Goal: Find specific page/section: Find specific page/section

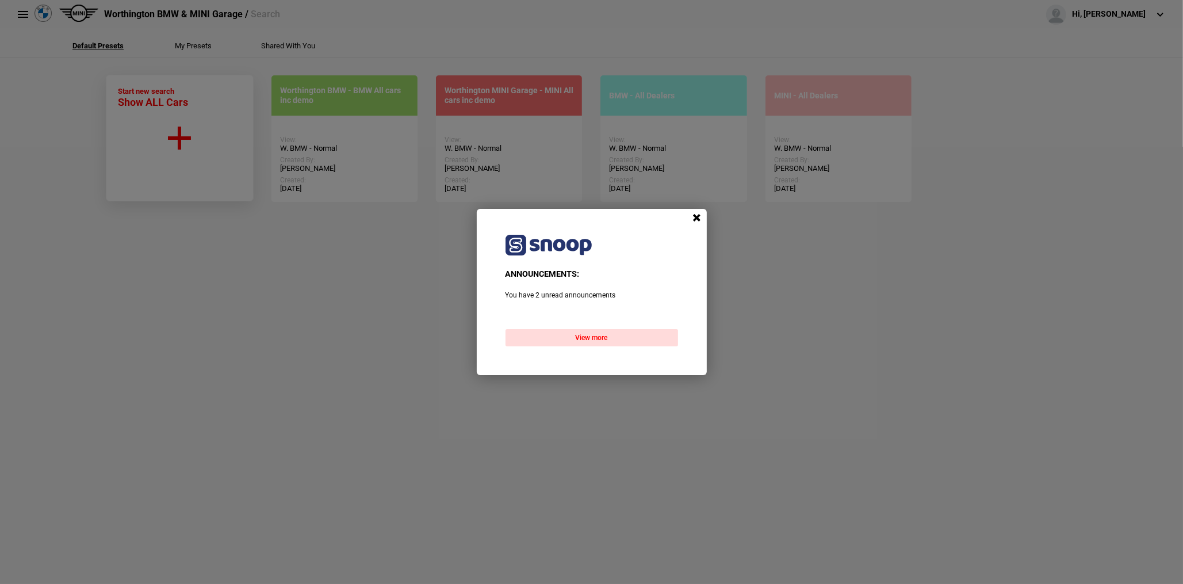
click at [697, 219] on span at bounding box center [696, 217] width 17 height 17
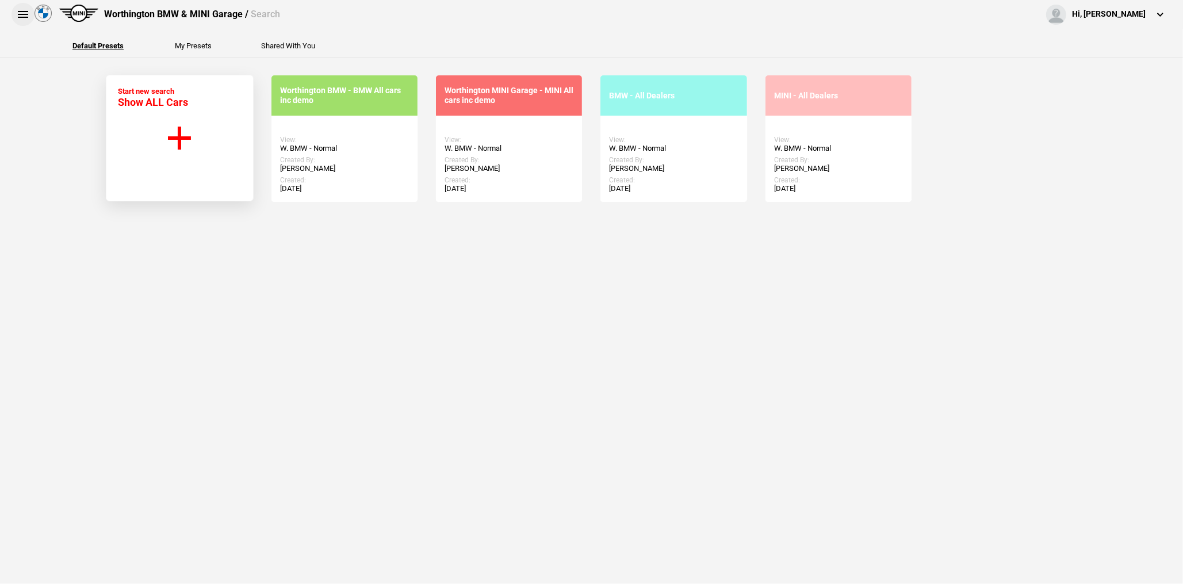
click at [28, 17] on button at bounding box center [22, 14] width 23 height 23
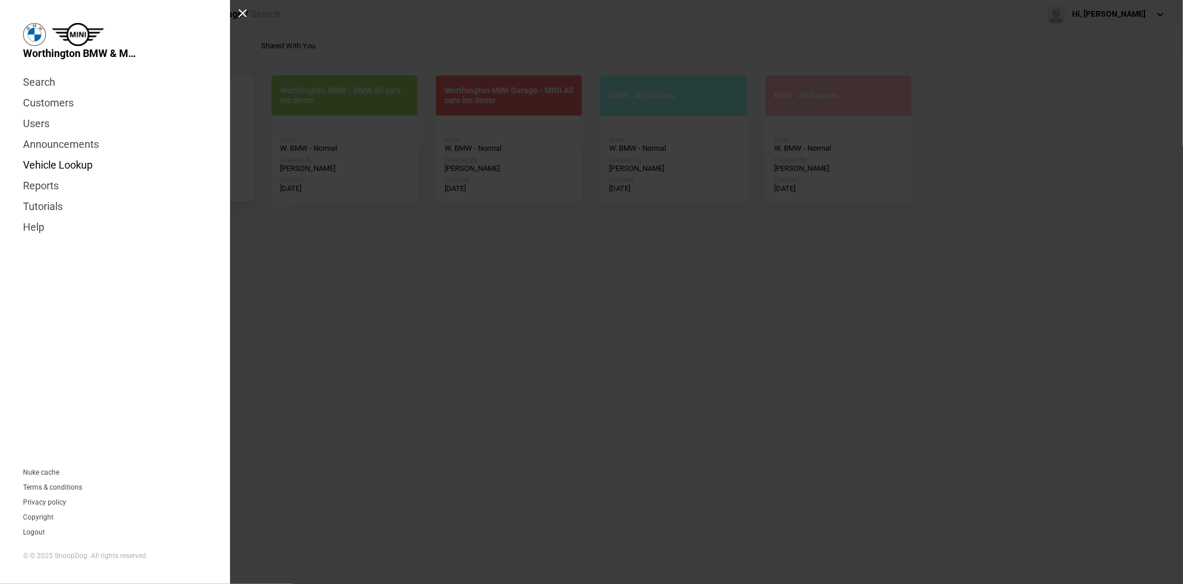
click at [46, 170] on link "Vehicle Lookup" at bounding box center [115, 165] width 184 height 21
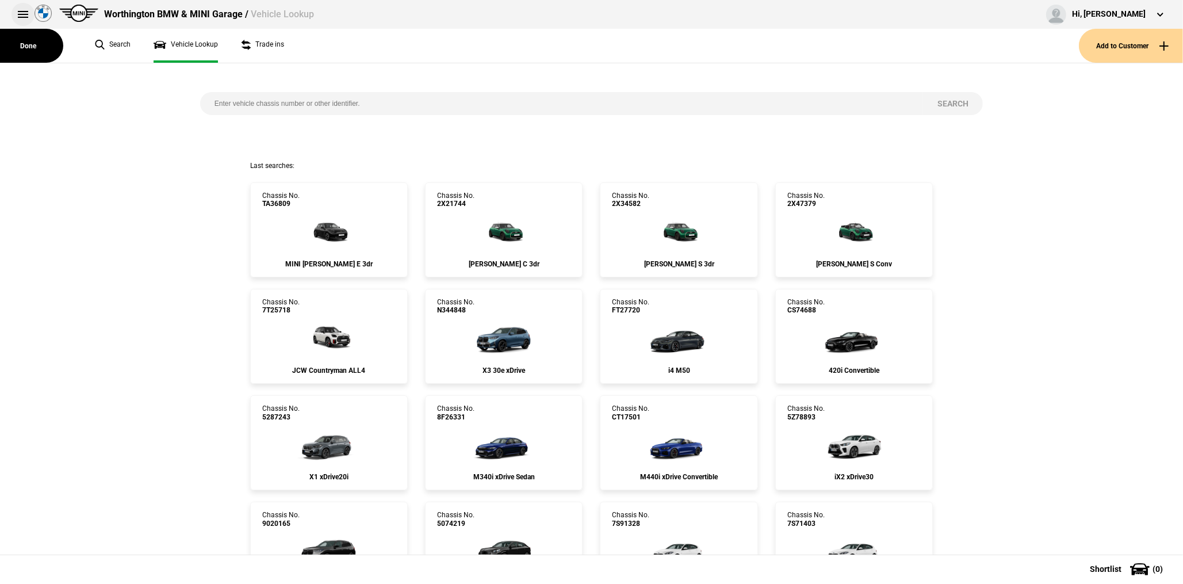
click at [16, 17] on button at bounding box center [22, 14] width 23 height 23
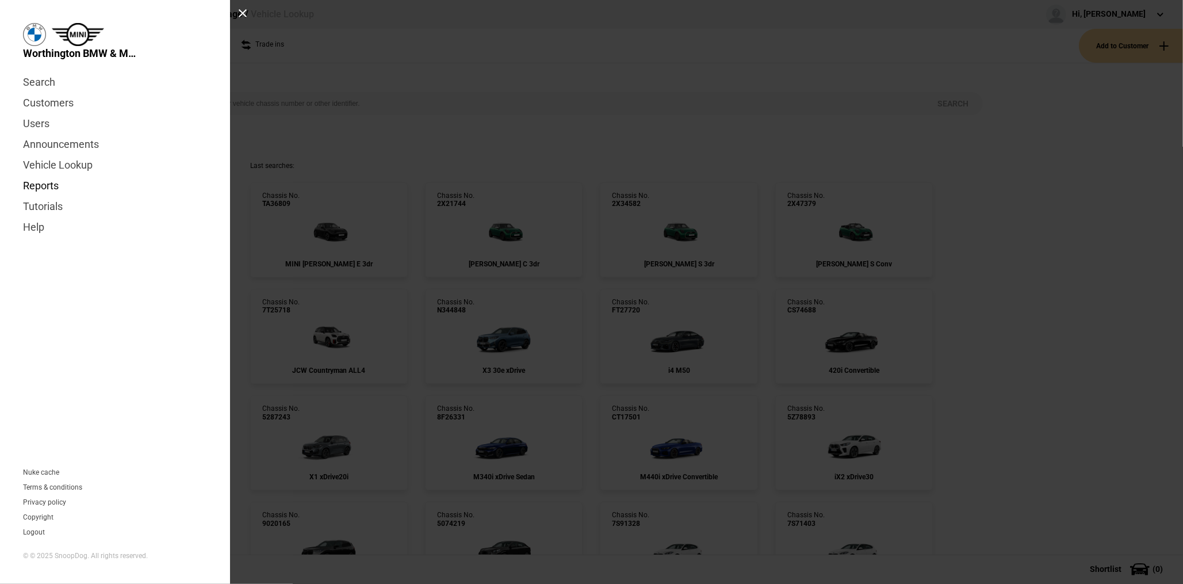
click at [45, 179] on link "Reports" at bounding box center [115, 185] width 184 height 21
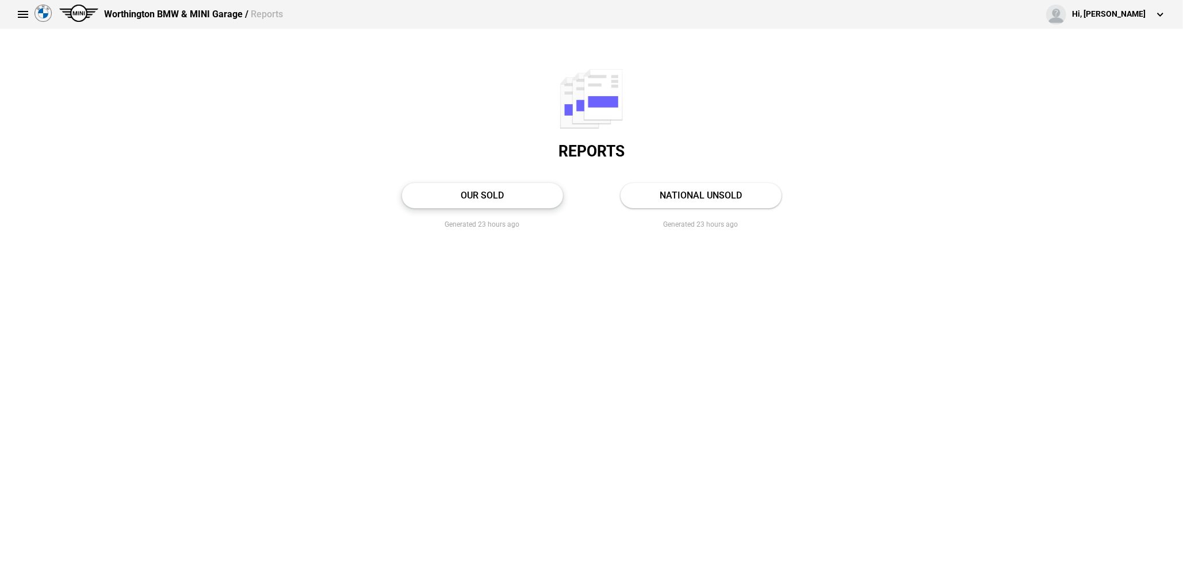
click at [493, 199] on link "OUR SOLD" at bounding box center [482, 195] width 161 height 25
